Goal: Task Accomplishment & Management: Manage account settings

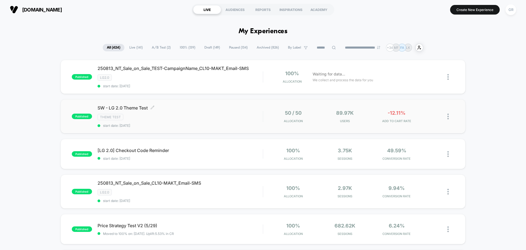
click at [214, 117] on div "Theme Test" at bounding box center [180, 117] width 165 height 6
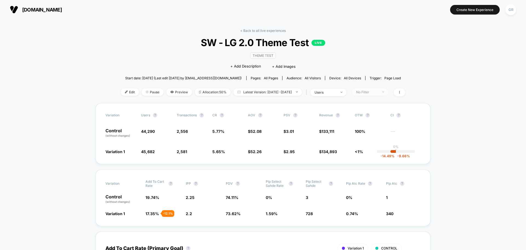
click at [375, 93] on div "No Filter" at bounding box center [367, 92] width 22 height 4
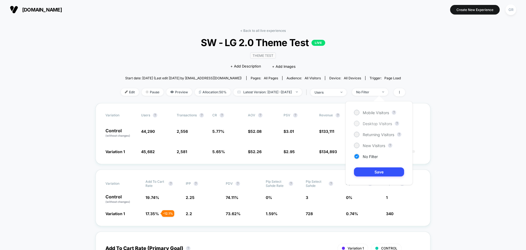
click at [358, 124] on div at bounding box center [357, 123] width 4 height 4
click at [390, 171] on button "Save" at bounding box center [379, 171] width 50 height 9
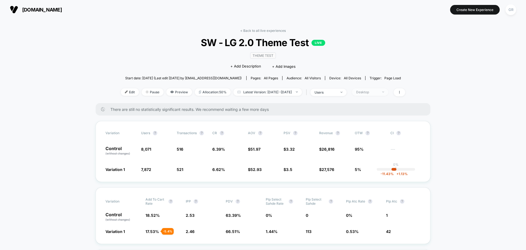
click at [372, 92] on div "Desktop" at bounding box center [367, 92] width 22 height 4
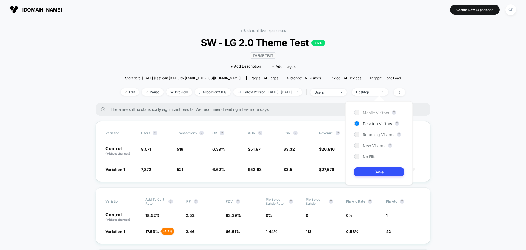
click at [368, 111] on span "Mobile Visitors" at bounding box center [376, 112] width 26 height 5
click at [379, 171] on button "Save" at bounding box center [379, 171] width 50 height 9
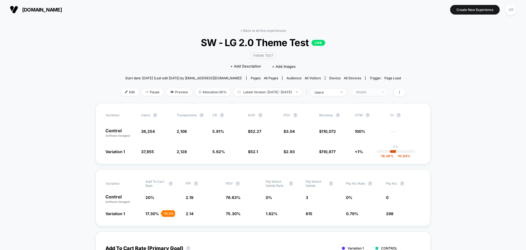
click at [376, 92] on div "Mobile" at bounding box center [367, 92] width 22 height 4
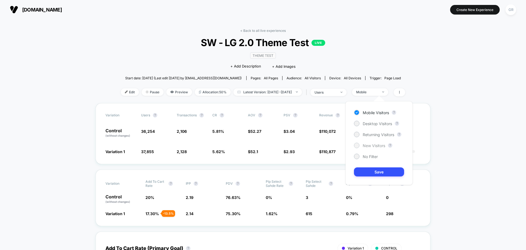
click at [361, 144] on div "New Visitors" at bounding box center [369, 144] width 31 height 5
click at [367, 170] on button "Save" at bounding box center [379, 171] width 50 height 9
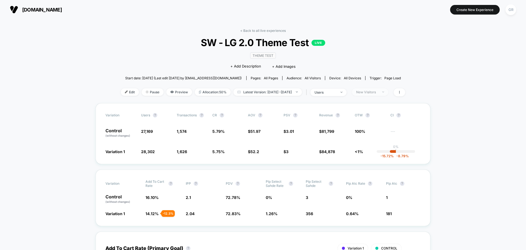
click at [371, 90] on div "New Visitors" at bounding box center [367, 92] width 22 height 4
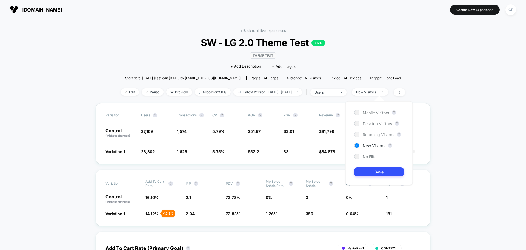
click at [365, 135] on span "Returning Visitors" at bounding box center [379, 134] width 32 height 5
click at [383, 172] on button "Save" at bounding box center [379, 171] width 50 height 9
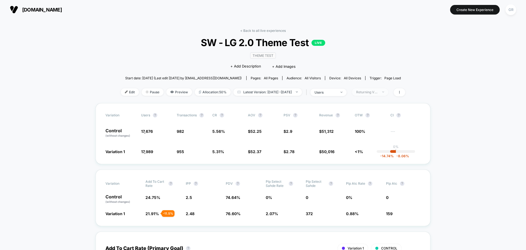
click at [378, 92] on div "Returning Visitors" at bounding box center [367, 92] width 22 height 4
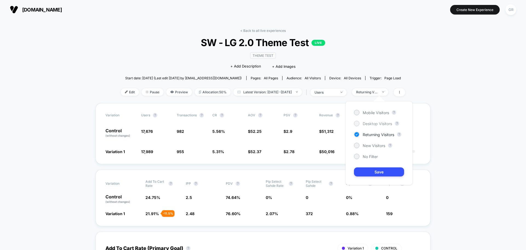
click at [358, 123] on div at bounding box center [357, 123] width 4 height 4
click at [387, 170] on button "Save" at bounding box center [379, 171] width 50 height 9
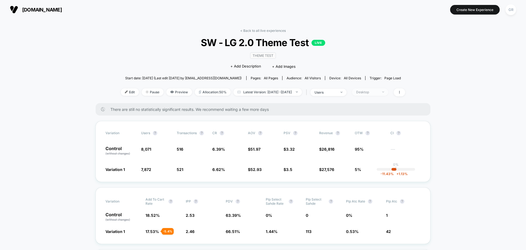
click at [378, 91] on div "Desktop" at bounding box center [367, 92] width 22 height 4
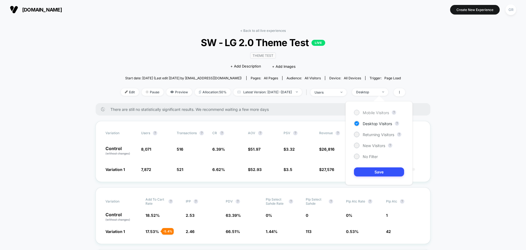
click at [355, 112] on div at bounding box center [357, 112] width 4 height 4
click at [390, 176] on button "Save" at bounding box center [379, 171] width 50 height 9
